Goal: Obtain resource: Download file/media

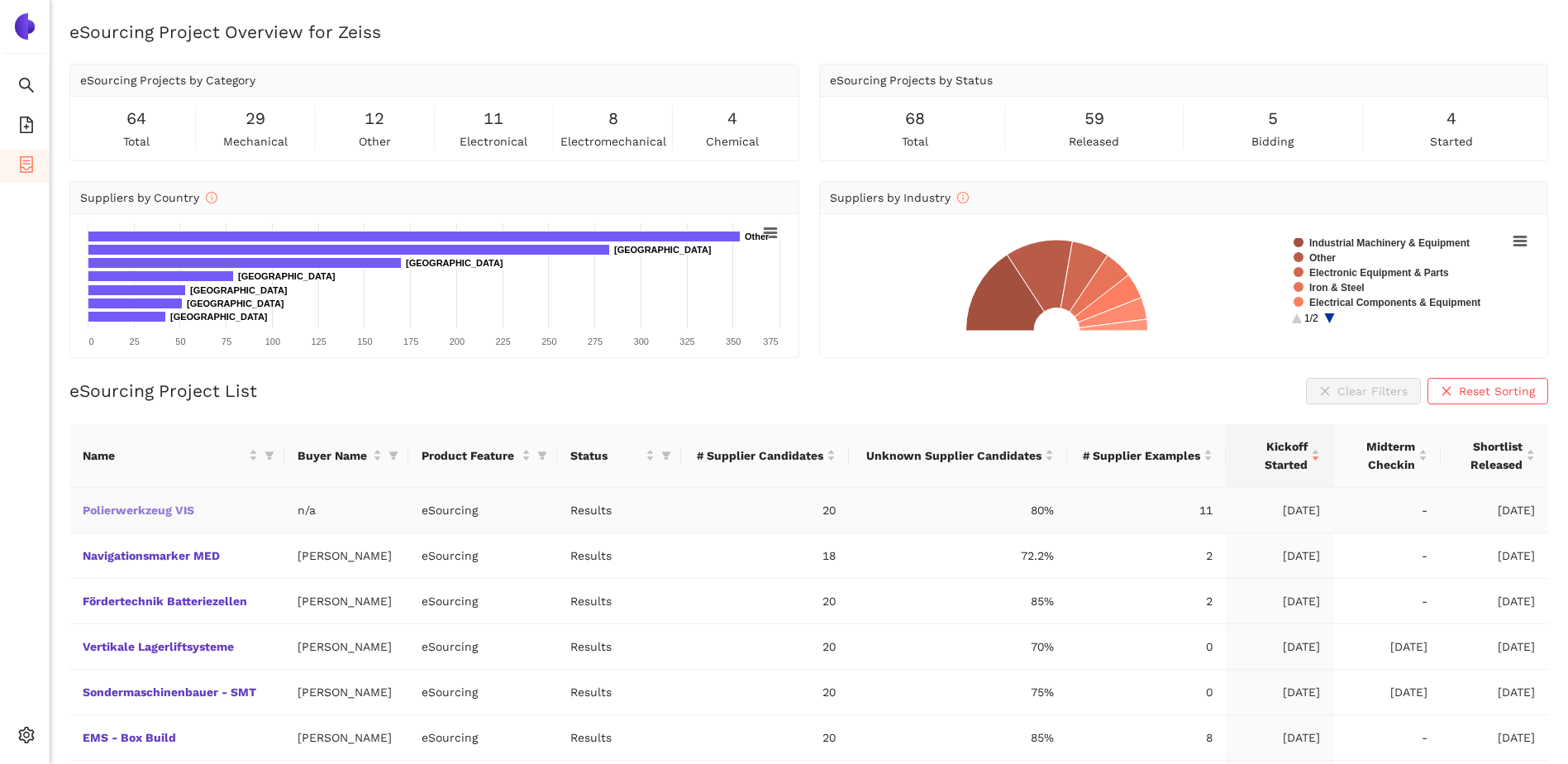
click at [0, 0] on link "Polierwerkzeug VIS" at bounding box center [0, 0] width 0 height 0
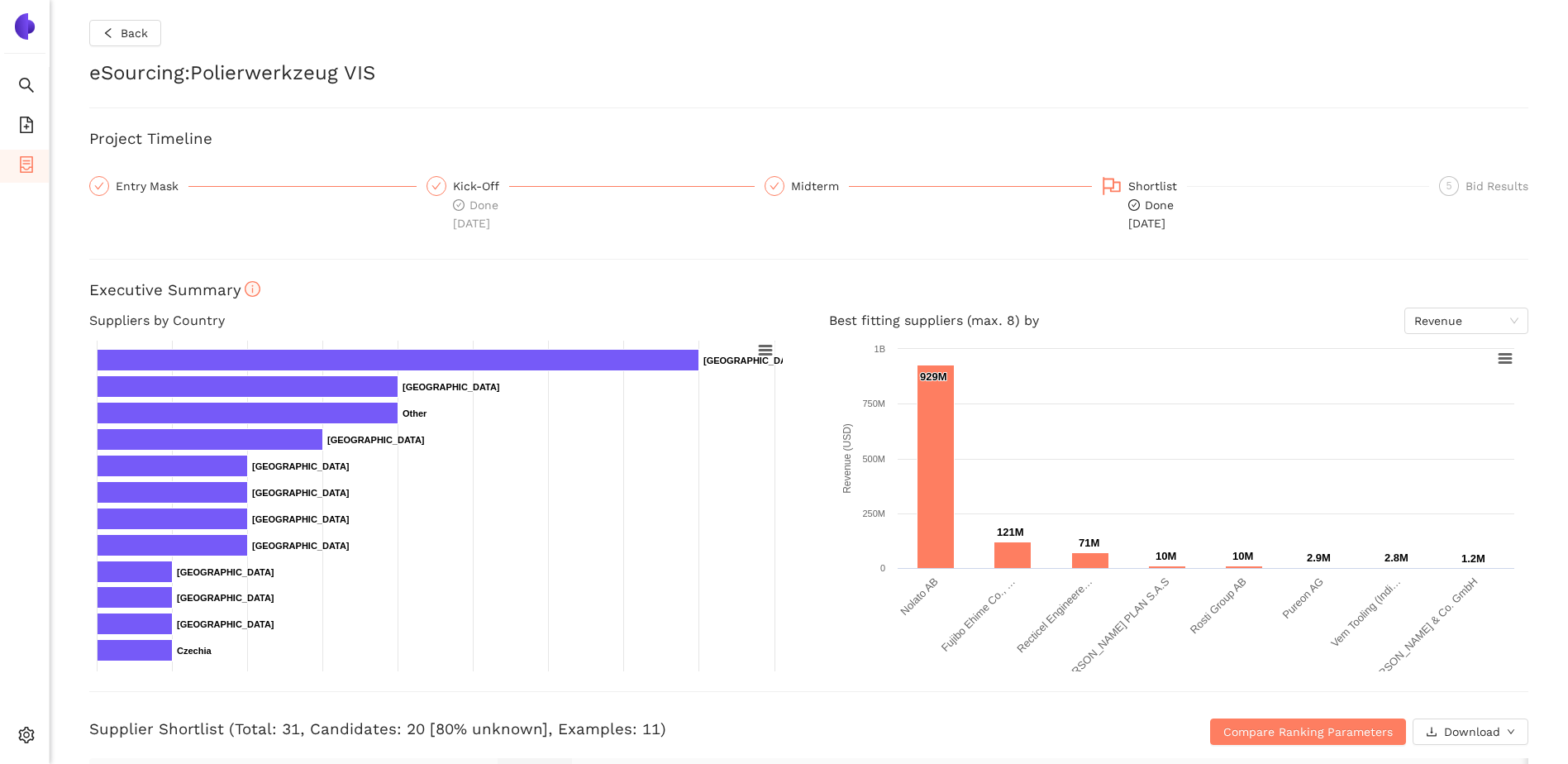
click at [135, 17] on div "Back eSourcing : Polierwerkzeug VIS Project Timeline Entry Mask Kick-Off Done […" at bounding box center [809, 382] width 1519 height 764
click at [133, 22] on button "Back" at bounding box center [126, 33] width 72 height 27
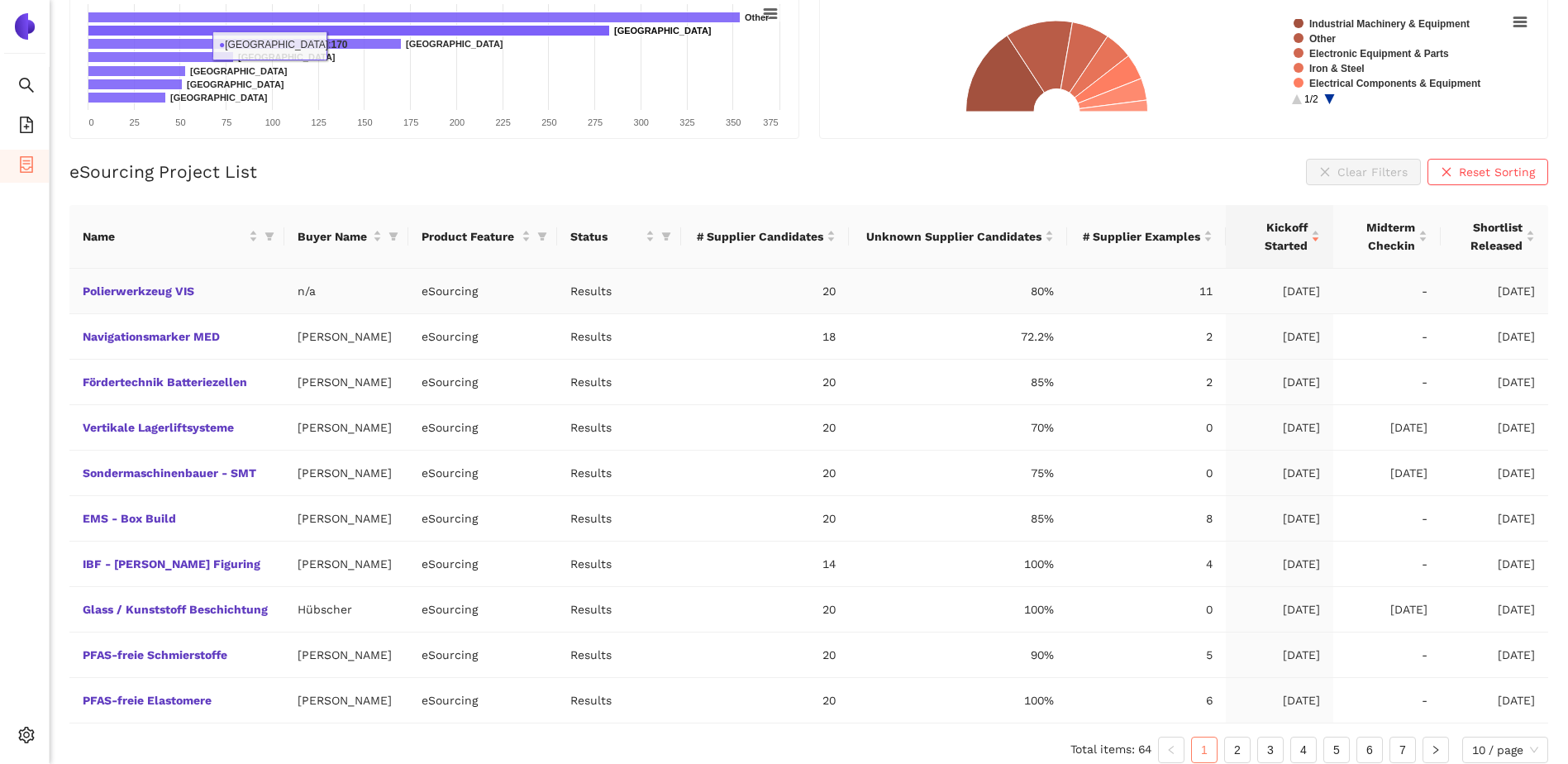
scroll to position [227, 0]
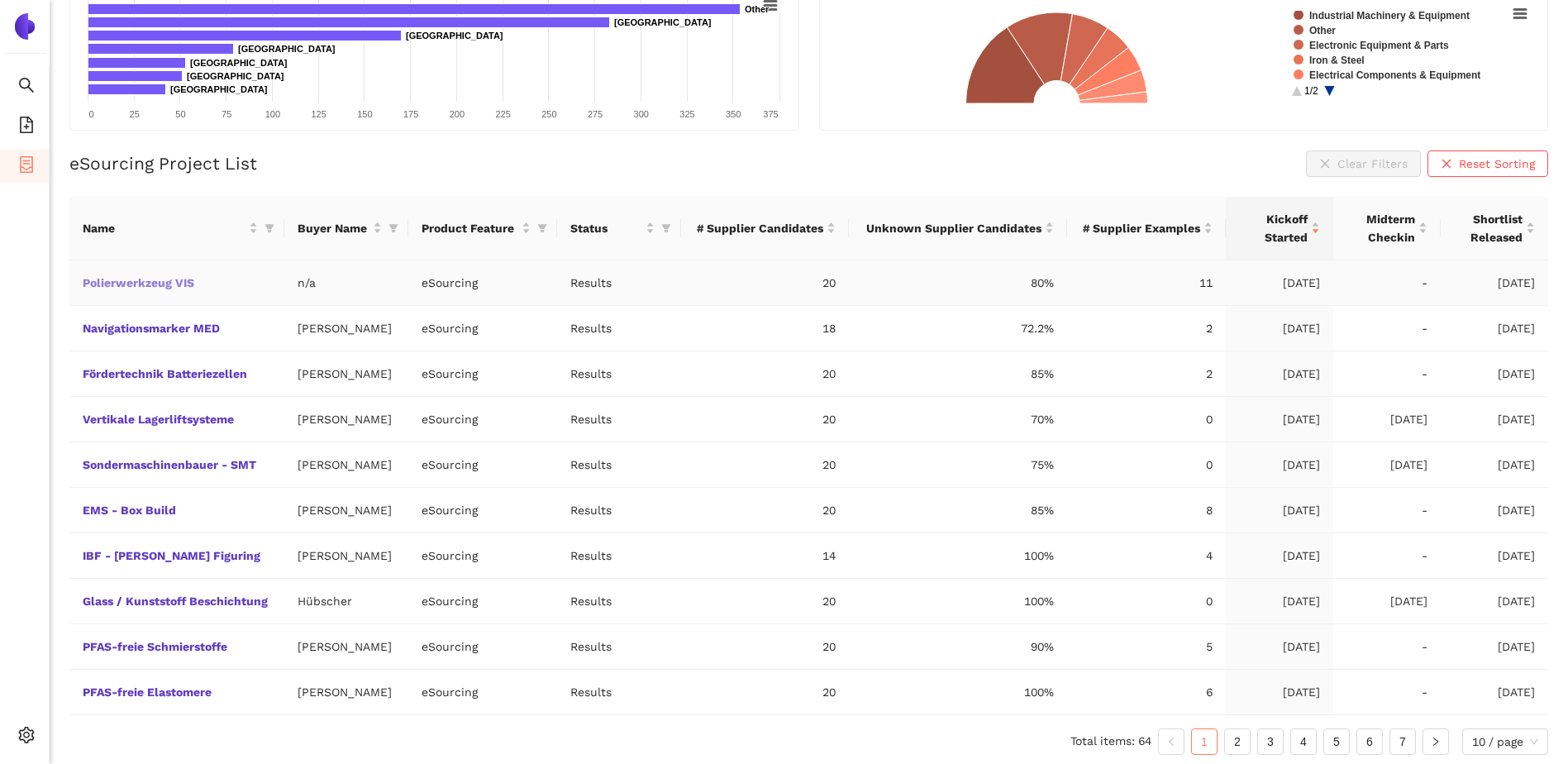
click at [0, 0] on link "Polierwerkzeug VIS" at bounding box center [0, 0] width 0 height 0
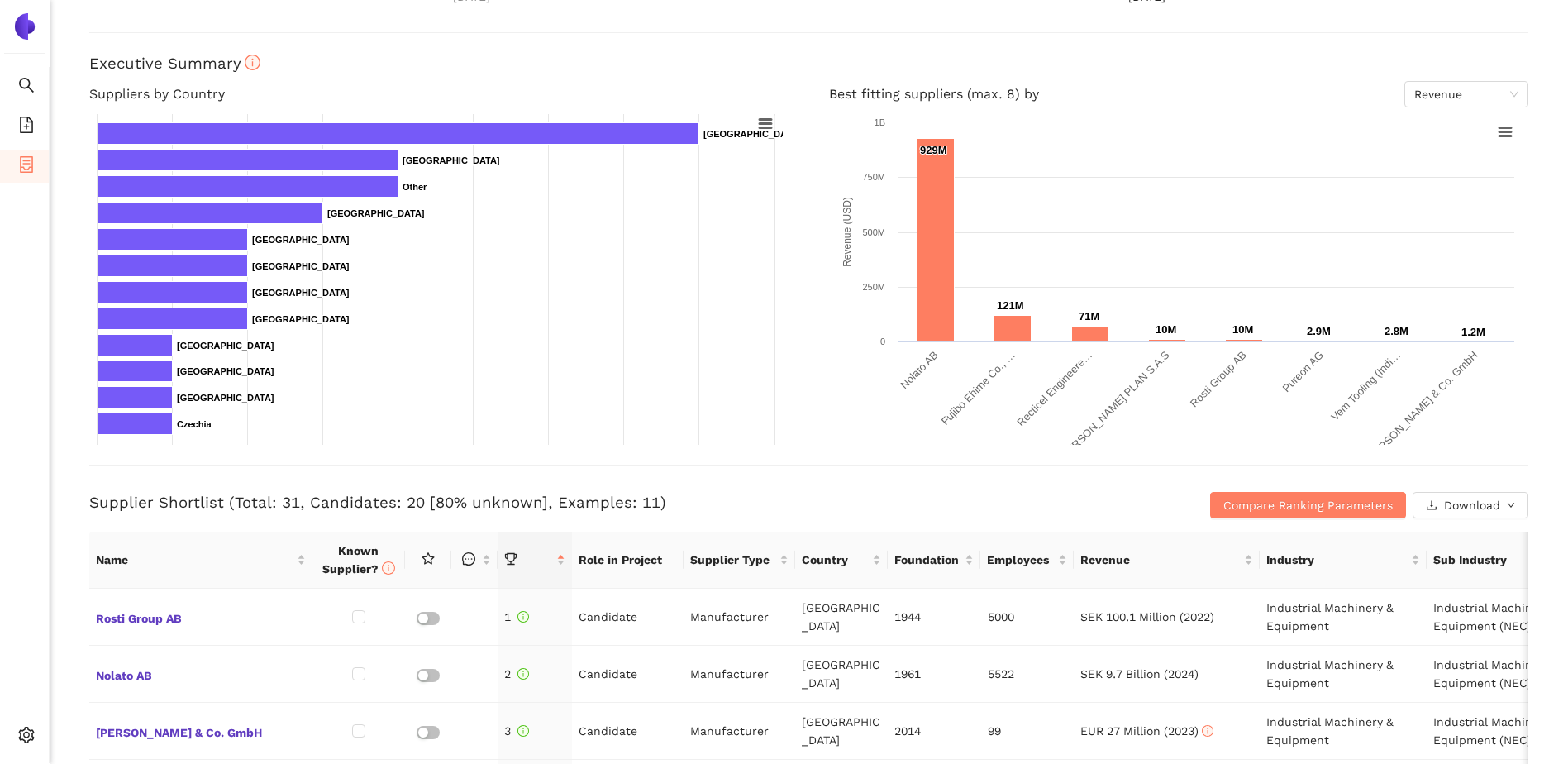
scroll to position [227, 0]
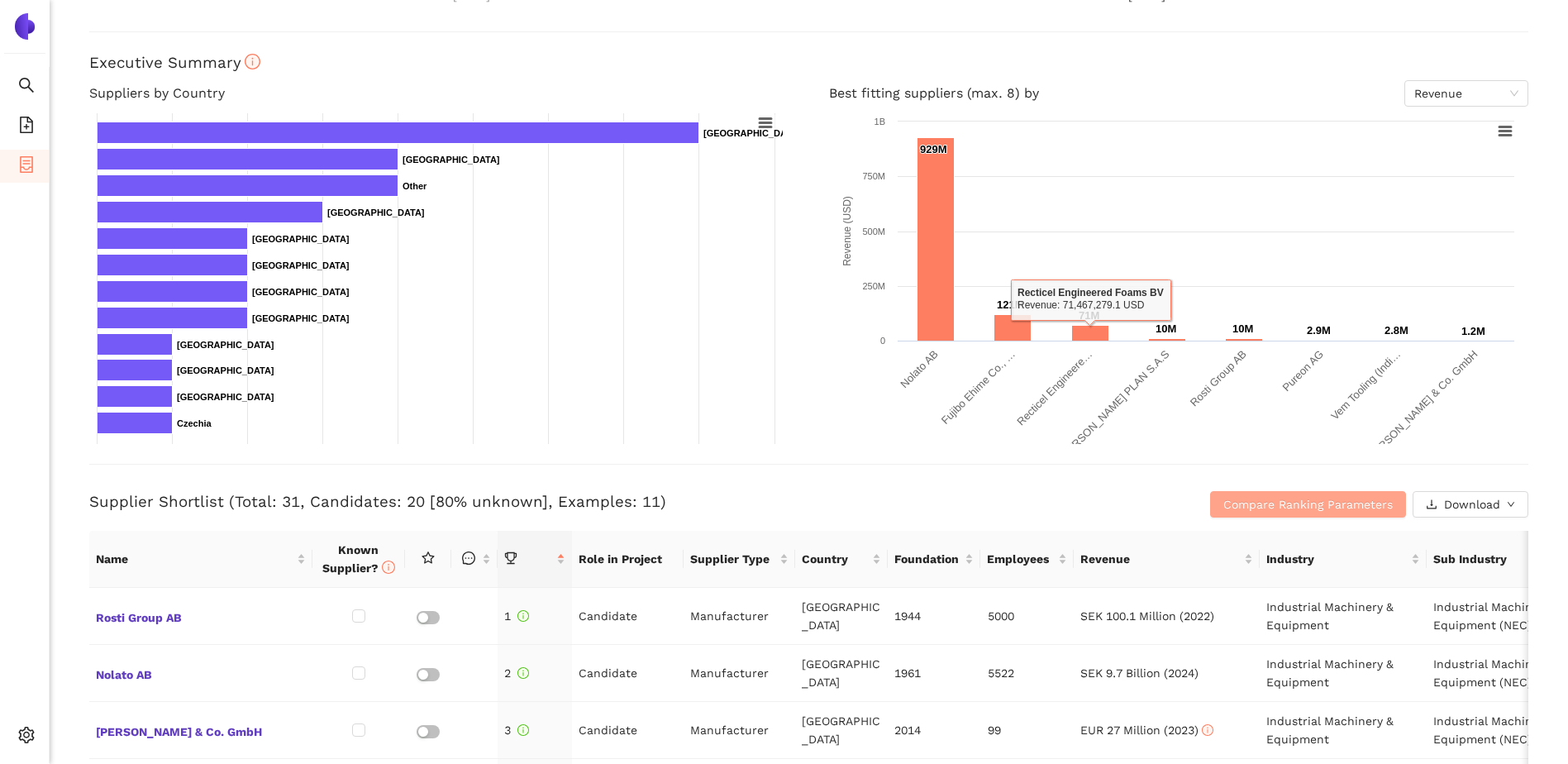
click at [1224, 496] on span "Compare Ranking Parameters" at bounding box center [1308, 503] width 170 height 18
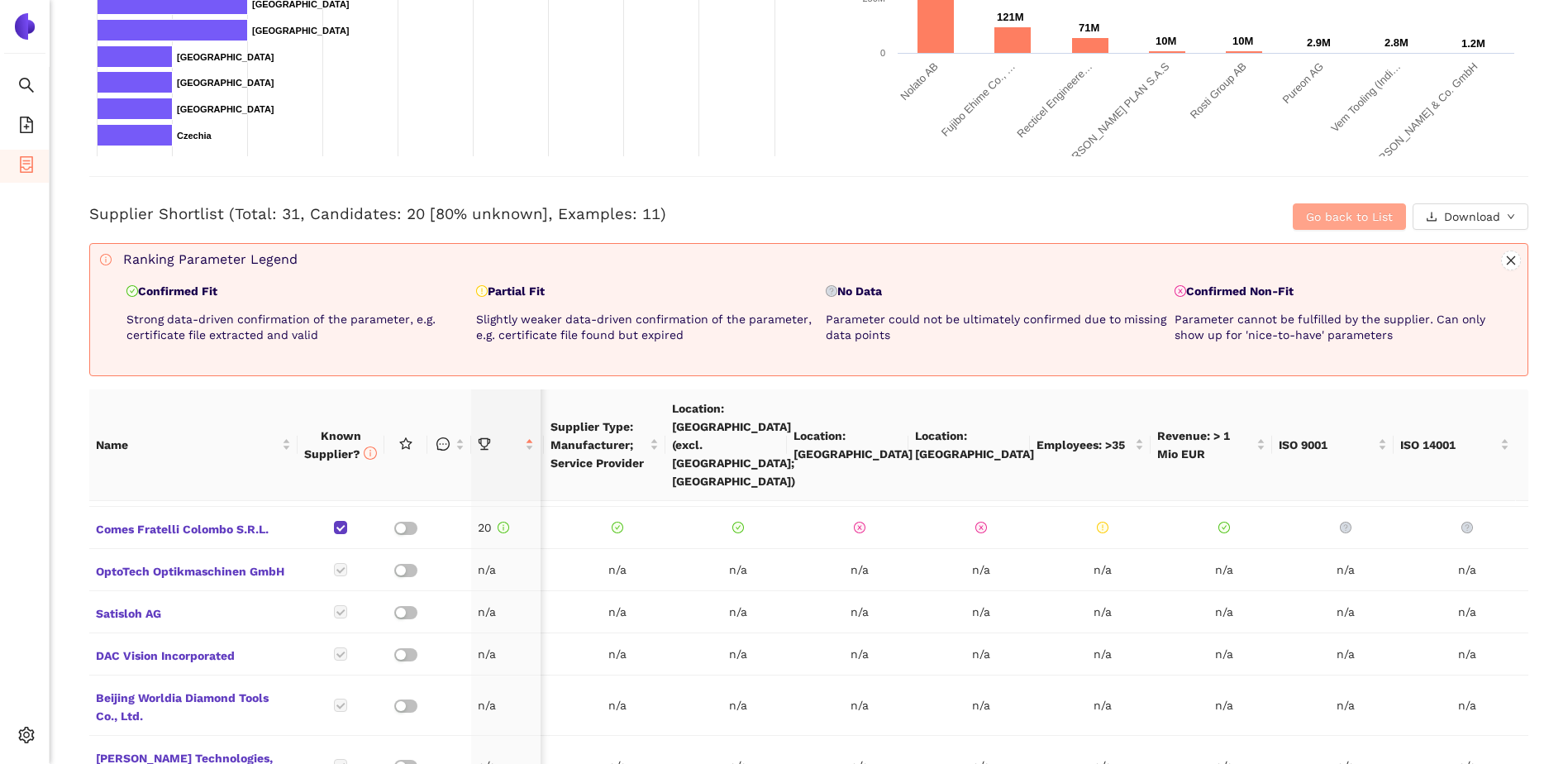
scroll to position [434, 0]
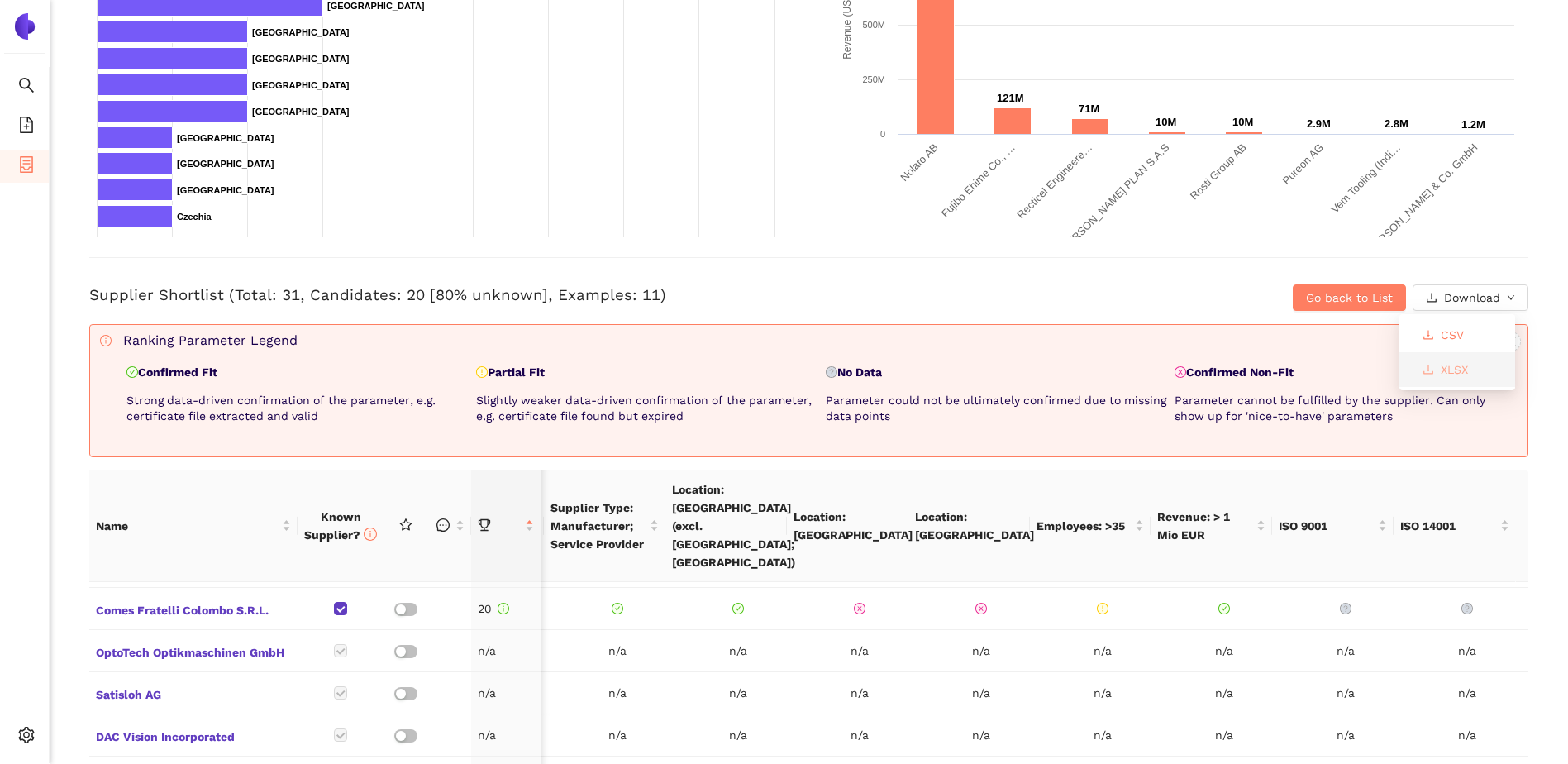
click at [1450, 367] on span "XLSX" at bounding box center [1454, 369] width 28 height 18
